Goal: Information Seeking & Learning: Learn about a topic

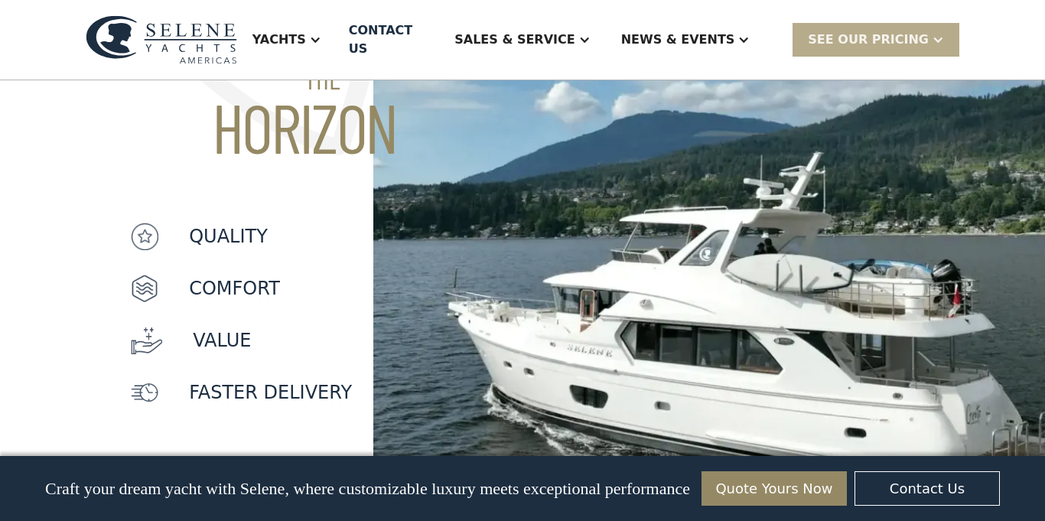
scroll to position [1349, 0]
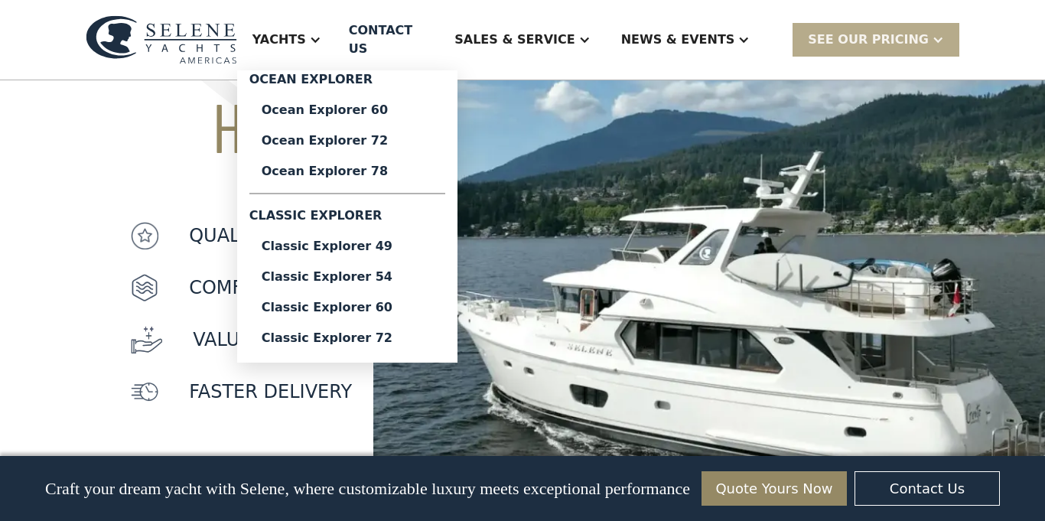
click at [306, 31] on div "Yachts" at bounding box center [279, 40] width 54 height 18
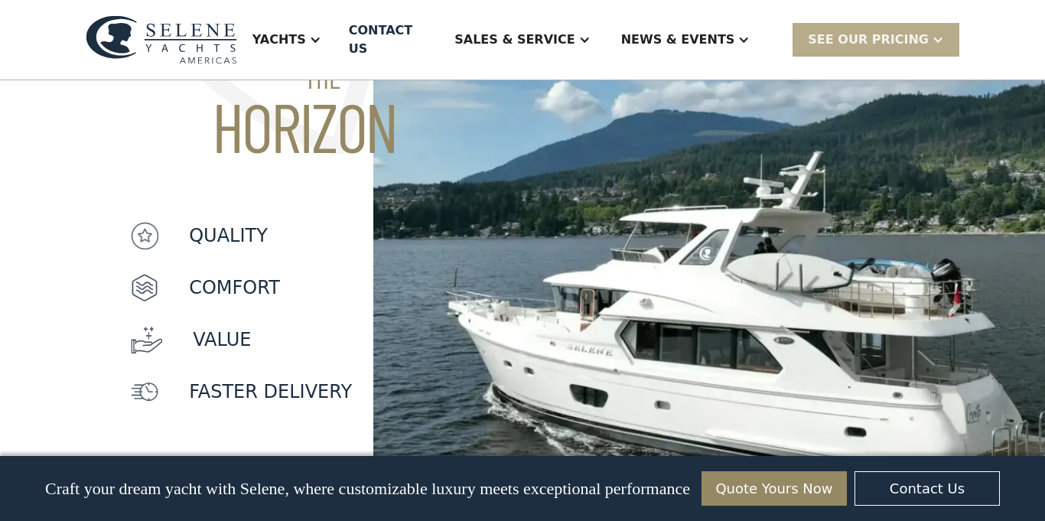
click at [306, 31] on div "Yachts" at bounding box center [279, 40] width 54 height 18
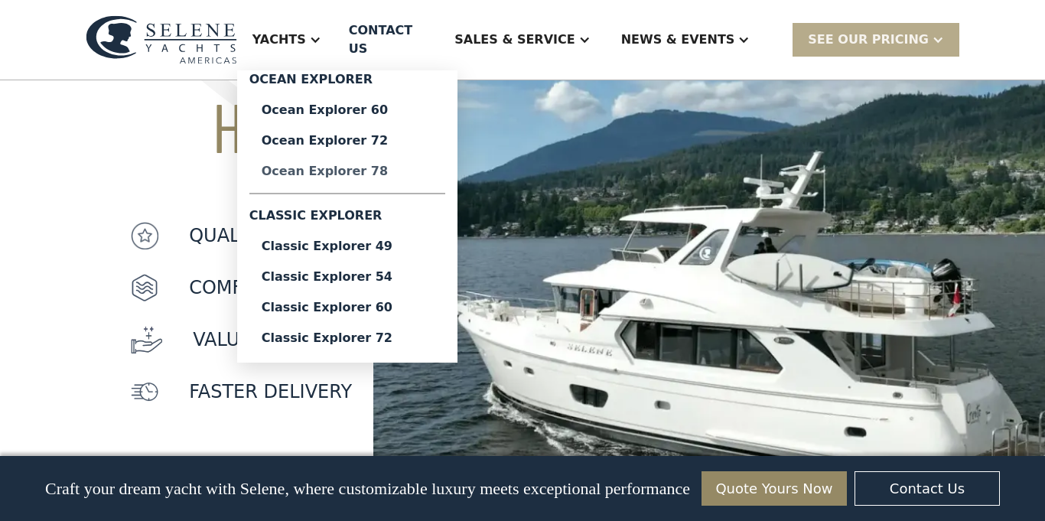
click at [379, 165] on div "Ocean Explorer 78" at bounding box center [347, 171] width 171 height 12
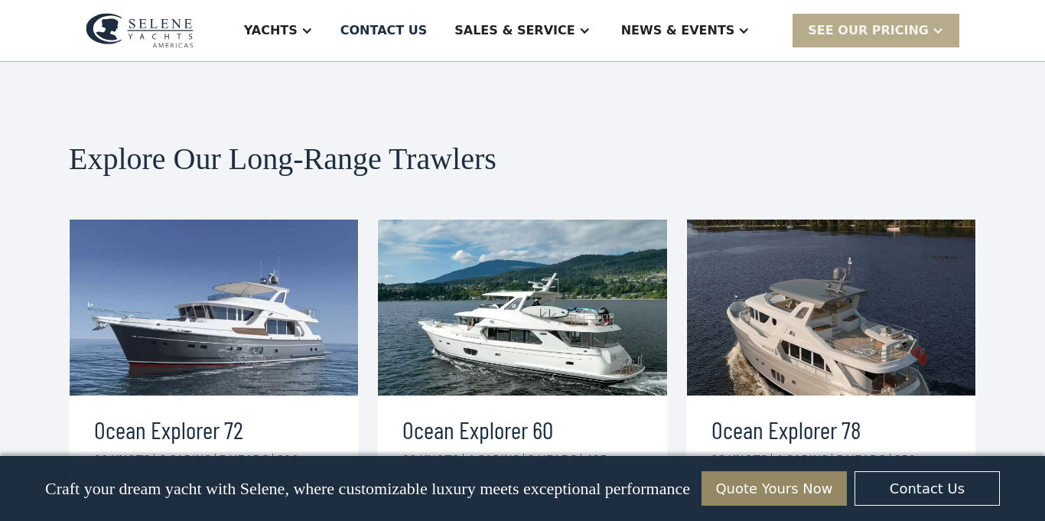
scroll to position [2754, 0]
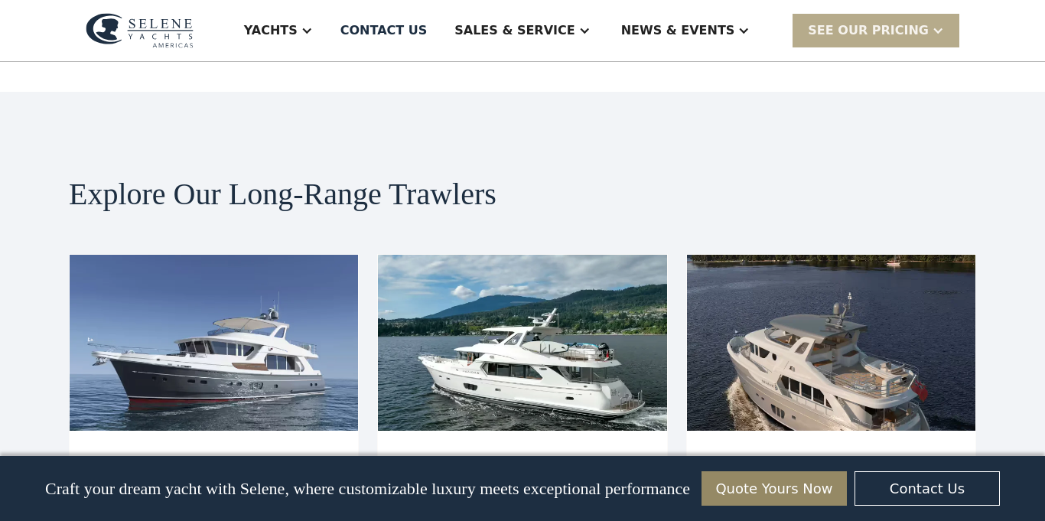
click at [793, 270] on img at bounding box center [831, 343] width 288 height 176
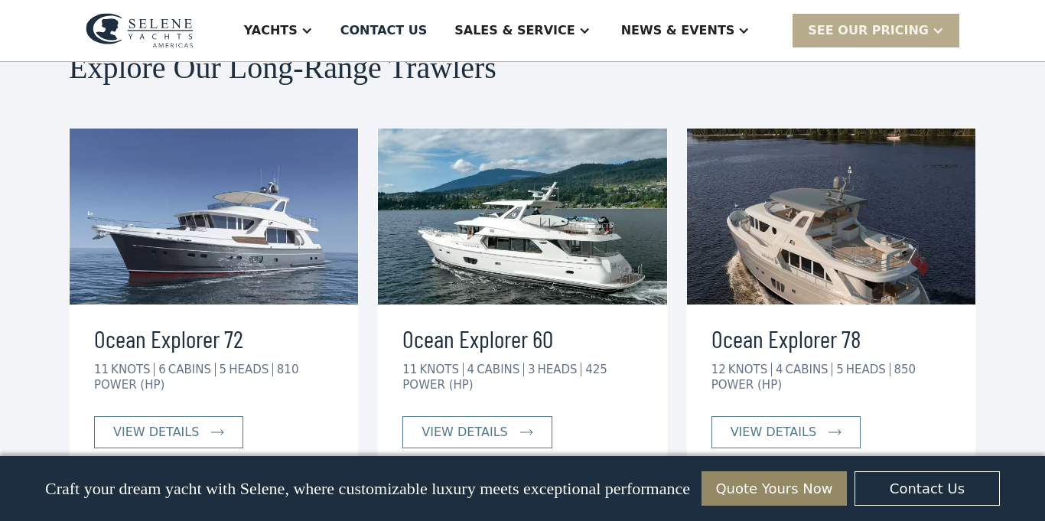
scroll to position [2998, 0]
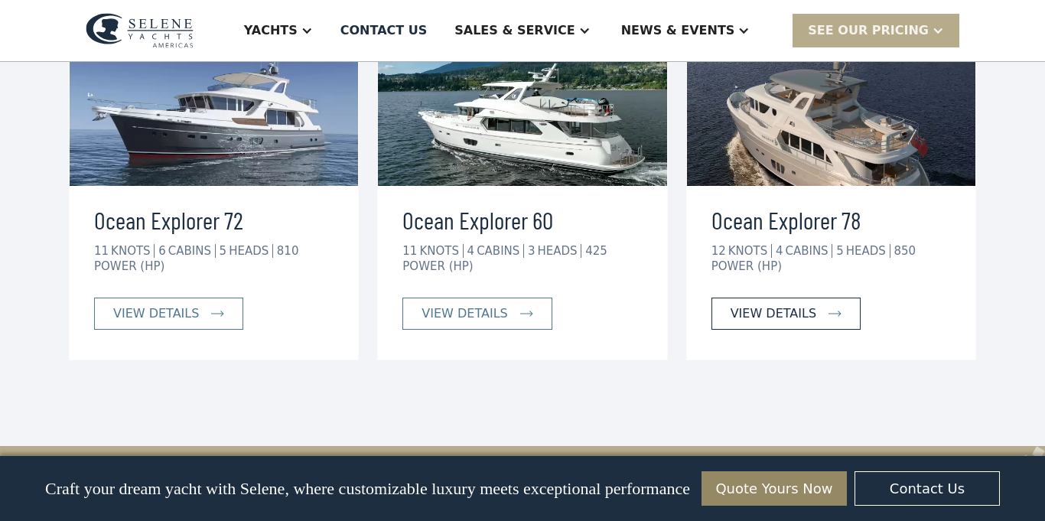
click at [799, 305] on div "view details" at bounding box center [774, 314] width 86 height 18
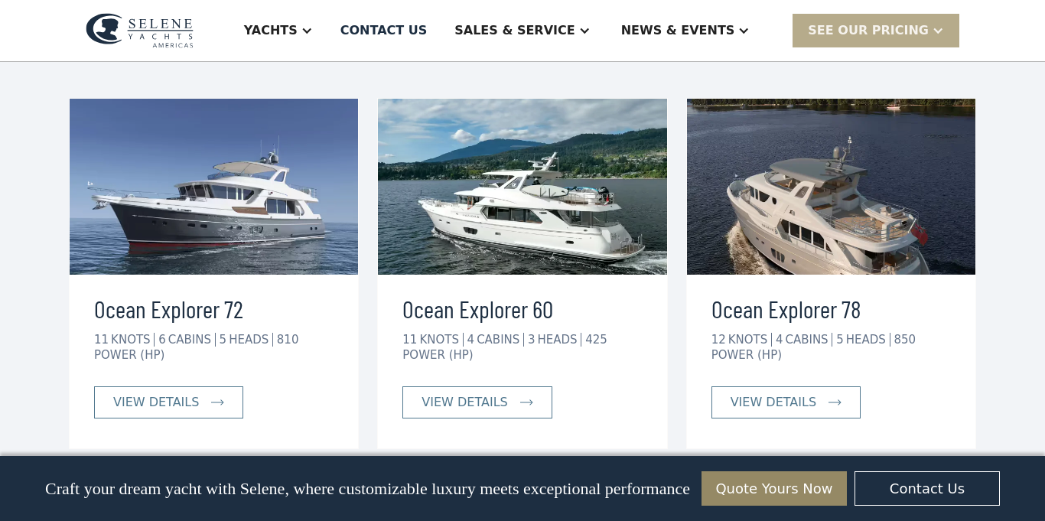
scroll to position [2907, 0]
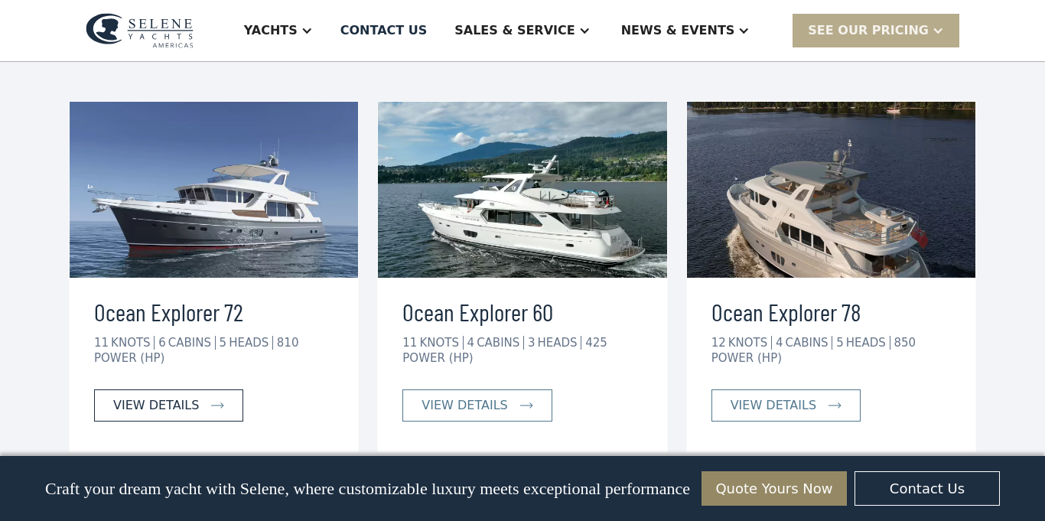
click at [165, 396] on div "view details" at bounding box center [156, 405] width 86 height 18
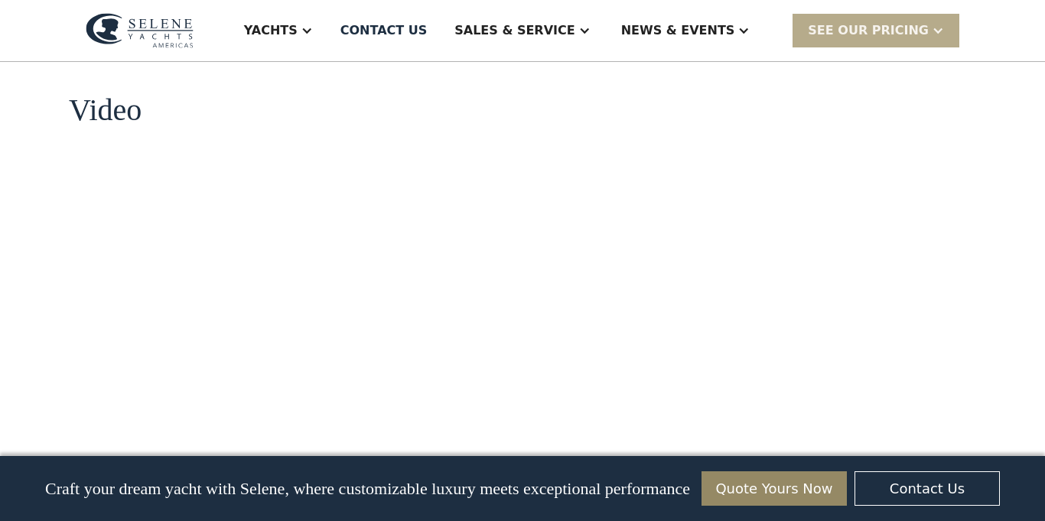
scroll to position [1530, 0]
click at [901, 33] on div "SEE Our Pricing" at bounding box center [868, 30] width 121 height 18
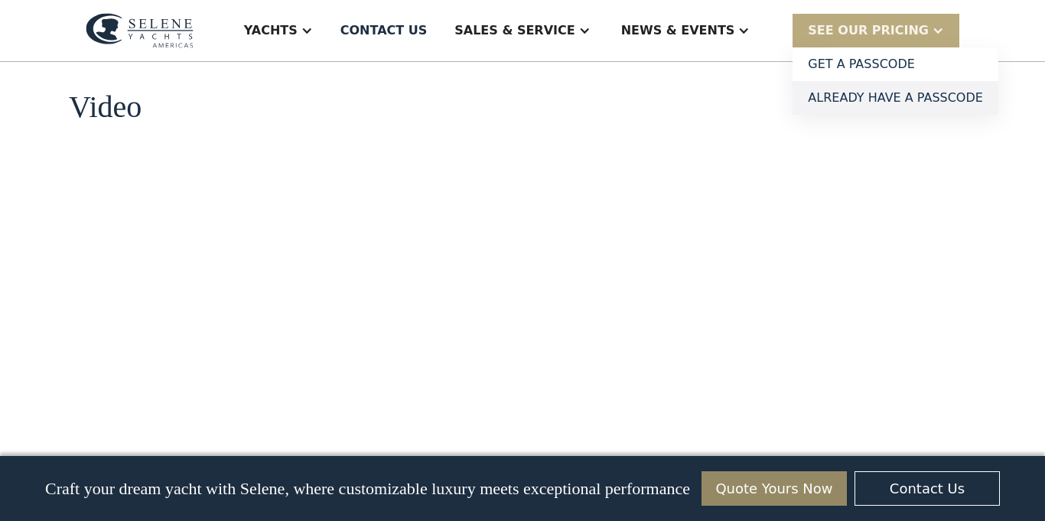
click at [908, 87] on link "Already have a passcode" at bounding box center [896, 98] width 206 height 34
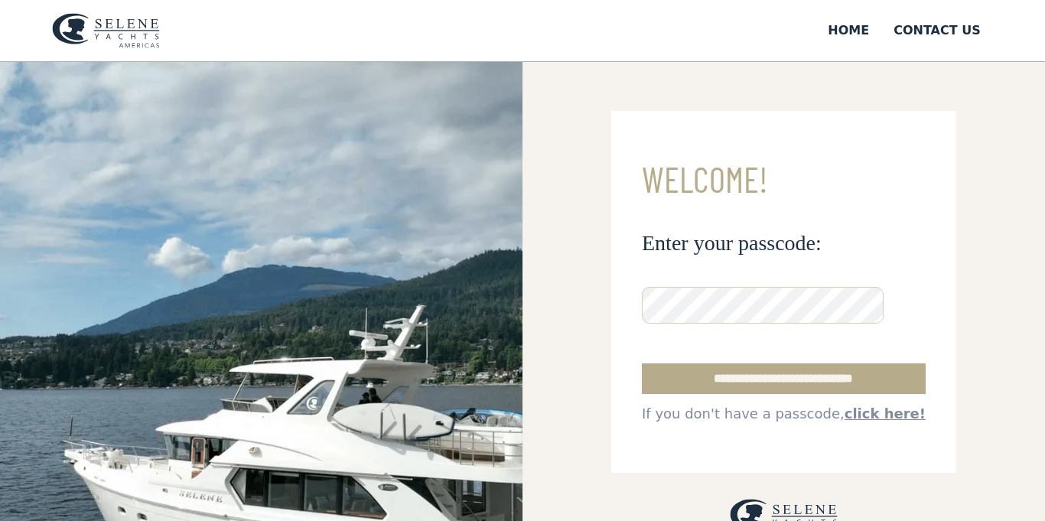
click at [878, 369] on div "**********" at bounding box center [784, 393] width 284 height 60
click at [878, 369] on input "**********" at bounding box center [784, 378] width 284 height 31
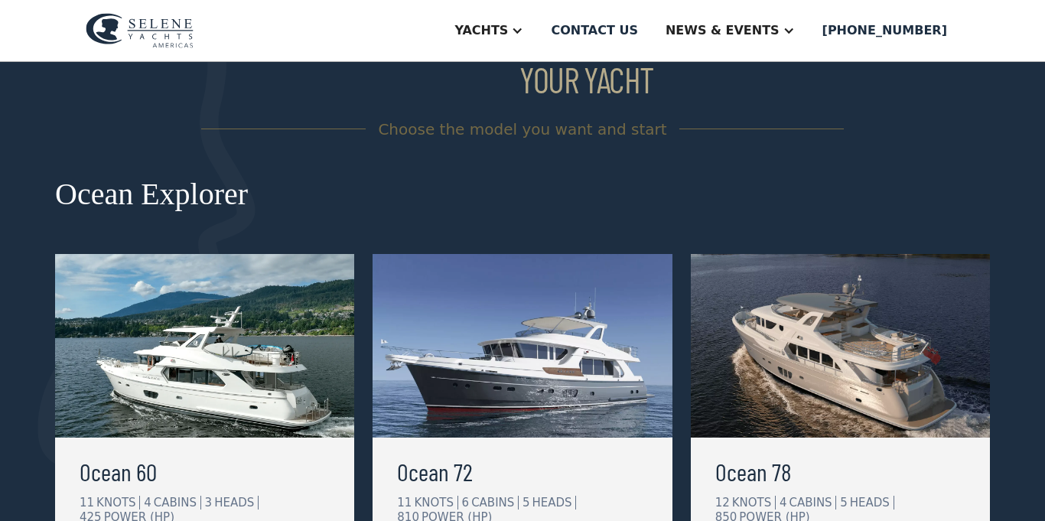
scroll to position [245, 0]
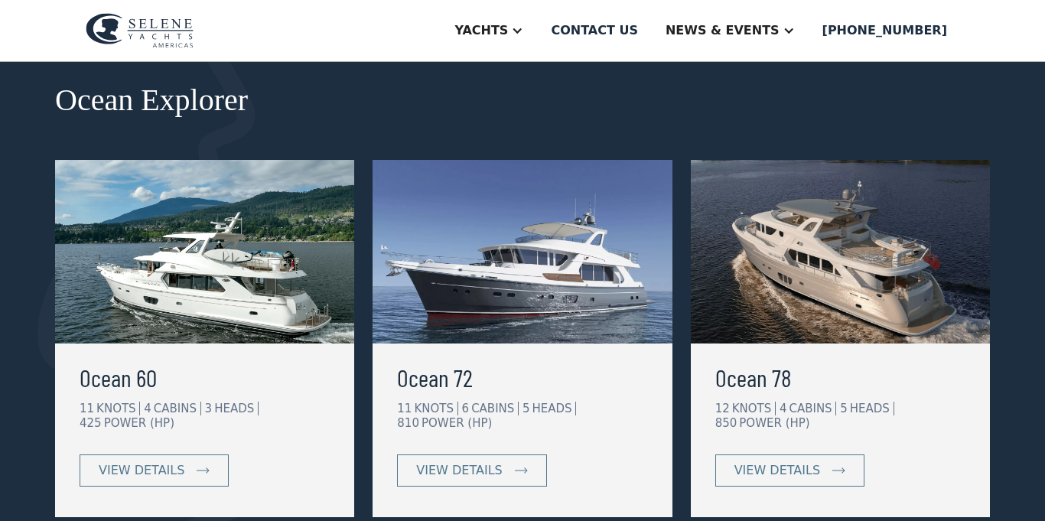
click at [537, 290] on img at bounding box center [522, 252] width 299 height 184
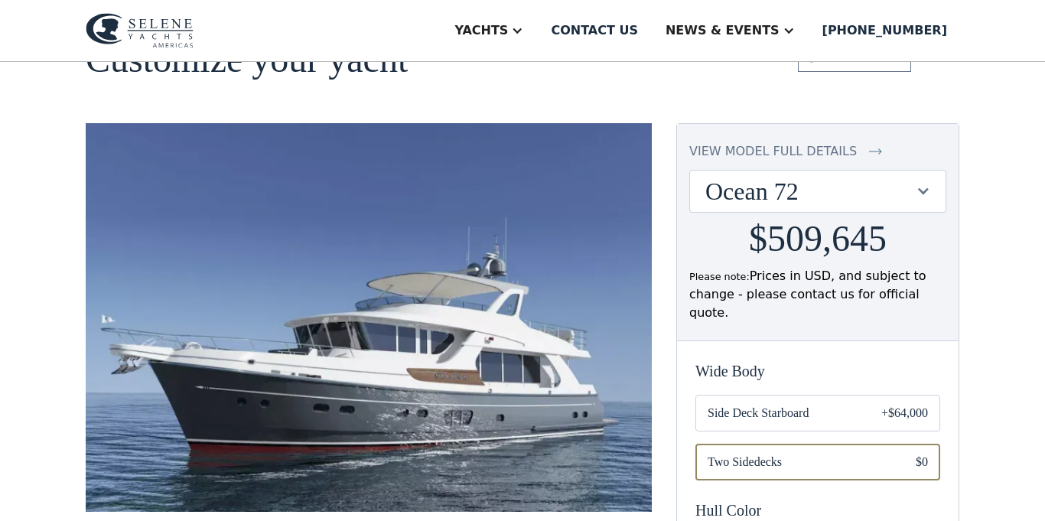
scroll to position [92, 0]
